Goal: Task Accomplishment & Management: Complete application form

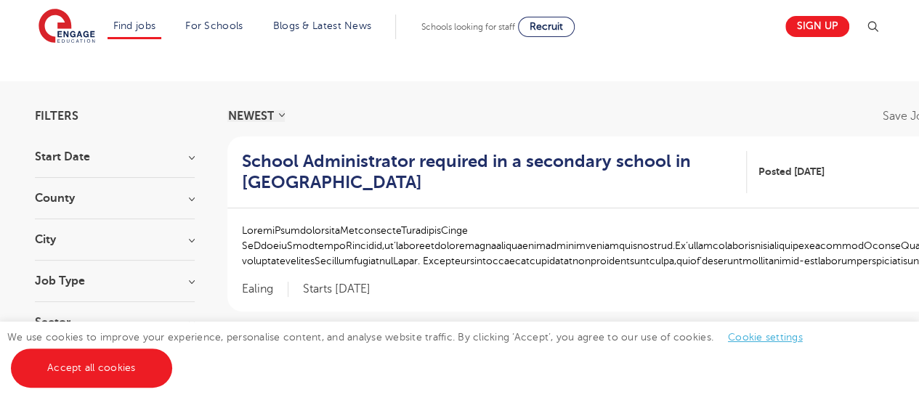
scroll to position [64, 0]
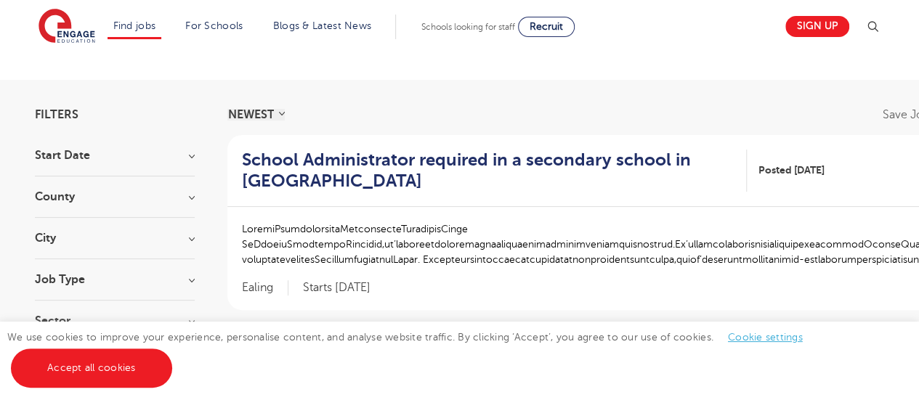
click at [83, 223] on section "Start Date September 112 October 36 November 33 [DATE] Show more County [GEOGRA…" at bounding box center [115, 246] width 160 height 192
click at [81, 234] on h3 "City" at bounding box center [115, 238] width 160 height 12
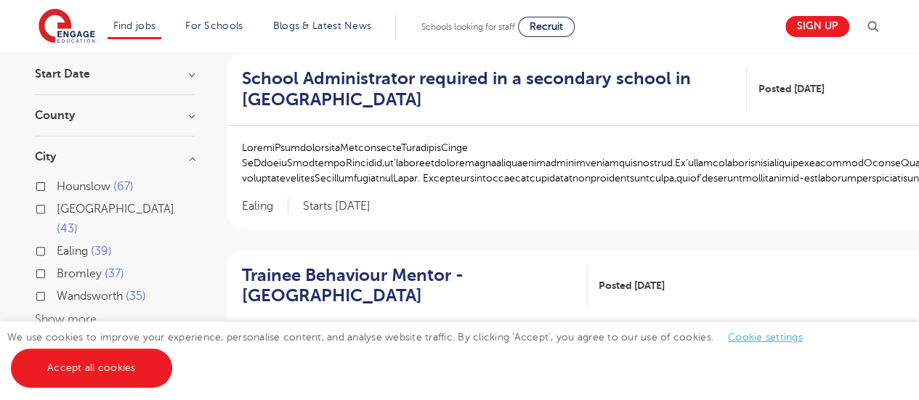
scroll to position [126, 0]
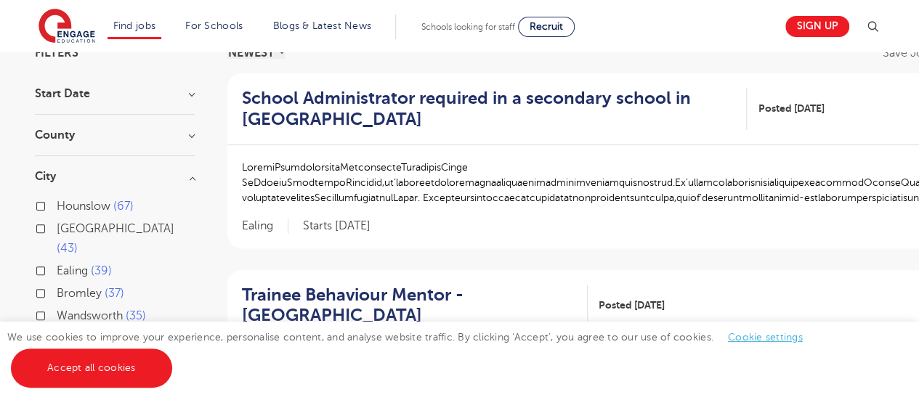
click at [81, 141] on div "County [GEOGRAPHIC_DATA] 653 [GEOGRAPHIC_DATA] 147 [GEOGRAPHIC_DATA] 43 [GEOGRA…" at bounding box center [115, 142] width 160 height 27
click at [70, 134] on h3 "County" at bounding box center [115, 135] width 160 height 12
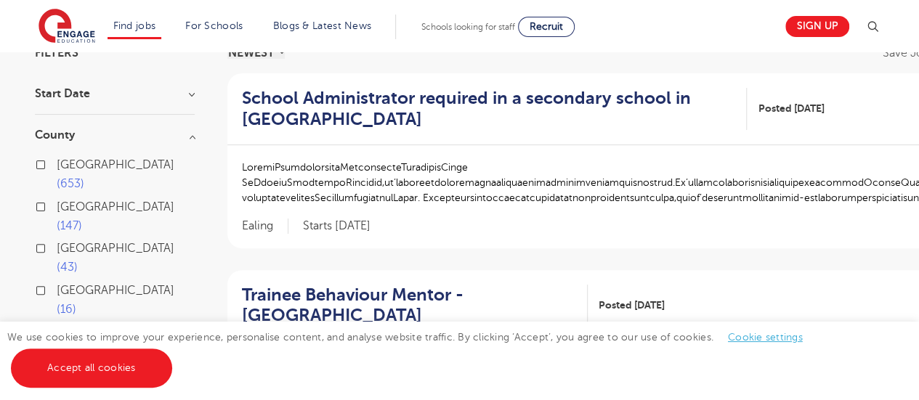
click at [65, 164] on input "London 653" at bounding box center [61, 162] width 9 height 9
checkbox input "true"
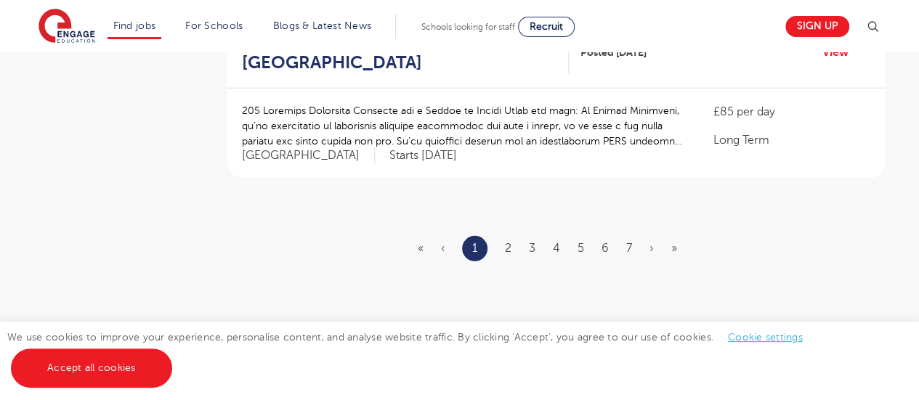
scroll to position [1829, 0]
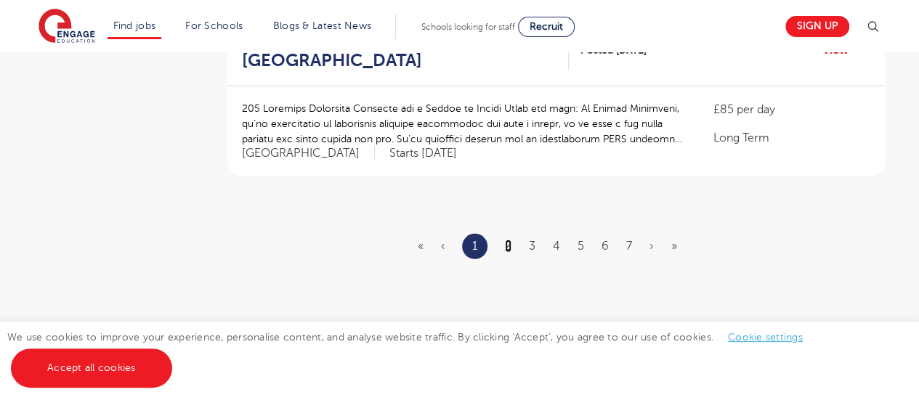
click at [507, 240] on link "2" at bounding box center [508, 246] width 7 height 13
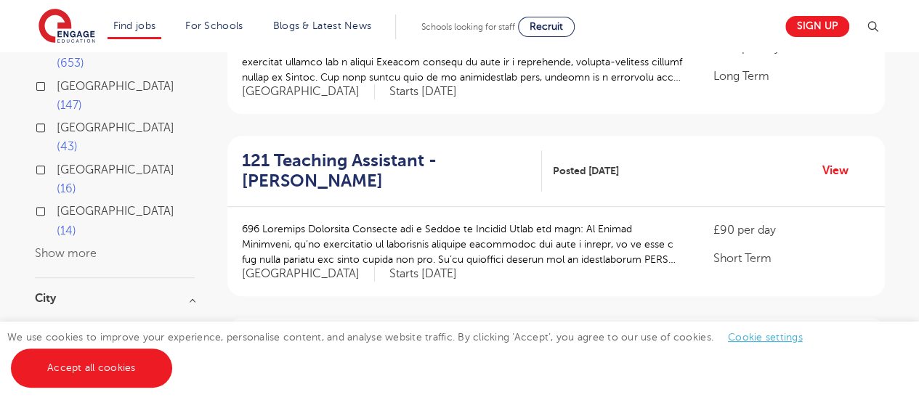
scroll to position [247, 0]
click at [838, 161] on link "View" at bounding box center [840, 170] width 37 height 19
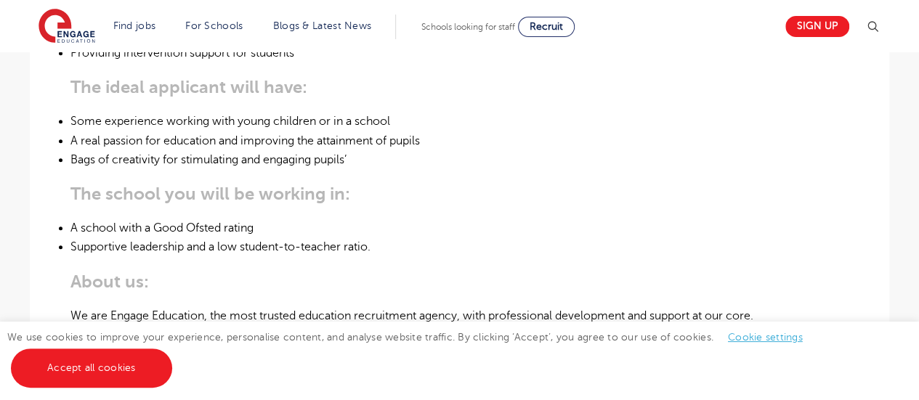
scroll to position [689, 0]
